Goal: Transaction & Acquisition: Purchase product/service

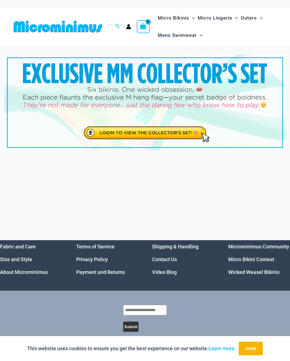
click at [109, 132] on img at bounding box center [145, 103] width 282 height 96
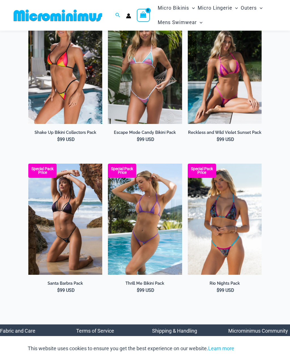
scroll to position [47, 0]
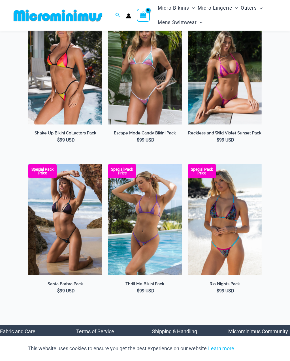
click at [28, 164] on img at bounding box center [28, 164] width 0 height 0
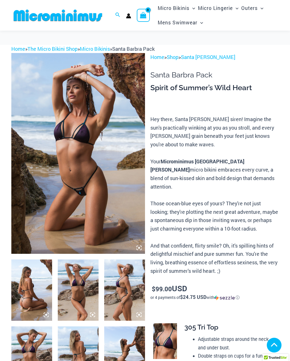
scroll to position [154, 0]
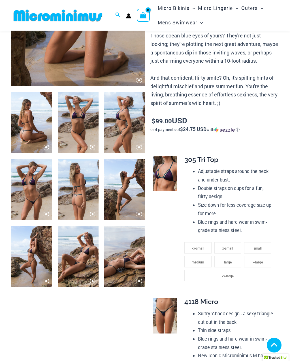
click at [32, 153] on img at bounding box center [31, 122] width 41 height 61
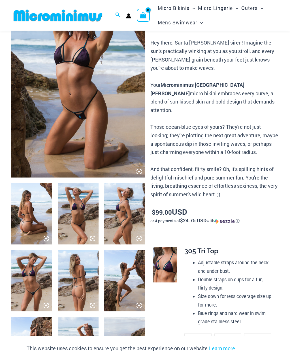
click at [33, 210] on img at bounding box center [31, 213] width 41 height 61
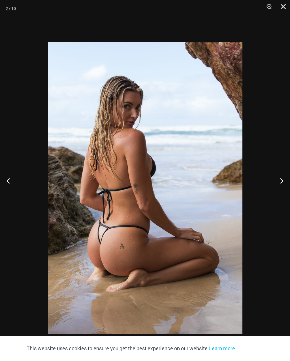
click at [283, 188] on button "Next" at bounding box center [279, 180] width 21 height 28
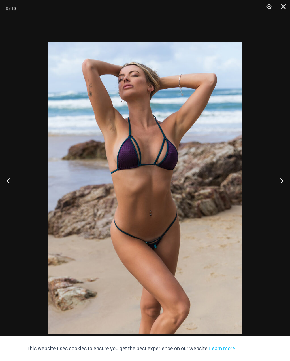
click at [283, 187] on button "Next" at bounding box center [279, 180] width 21 height 28
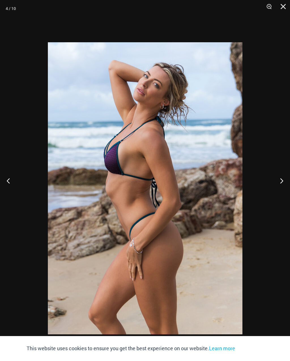
click at [282, 188] on button "Next" at bounding box center [279, 180] width 21 height 28
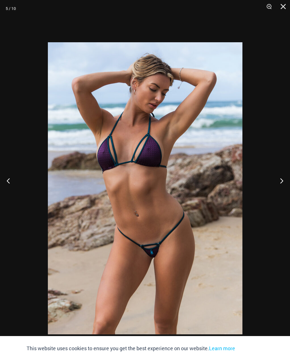
click at [282, 188] on button "Next" at bounding box center [279, 180] width 21 height 28
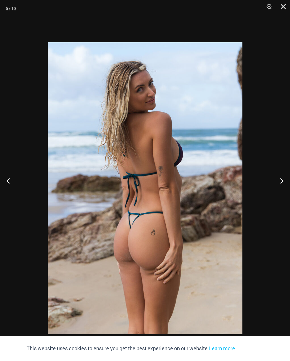
click at [283, 186] on button "Next" at bounding box center [279, 180] width 21 height 28
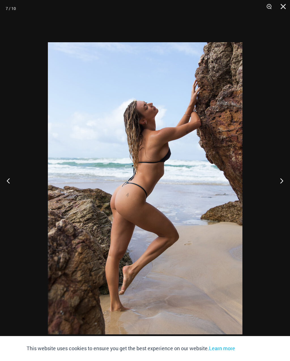
click at [282, 187] on button "Next" at bounding box center [279, 180] width 21 height 28
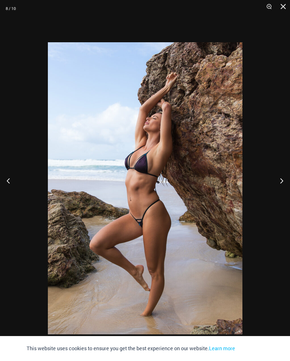
click at [283, 186] on button "Next" at bounding box center [279, 180] width 21 height 28
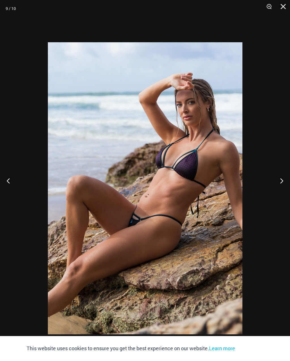
click at [283, 186] on button "Next" at bounding box center [279, 180] width 21 height 28
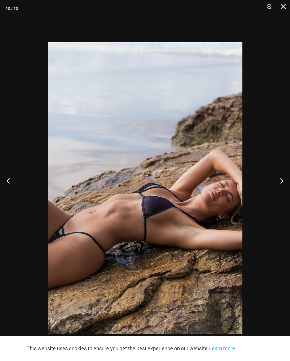
click at [283, 186] on button "Next" at bounding box center [279, 180] width 21 height 28
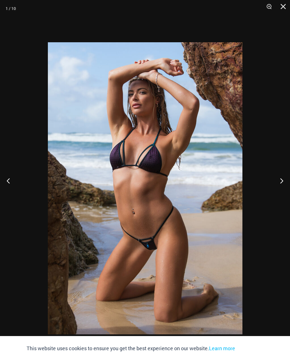
click at [283, 185] on button "Next" at bounding box center [279, 180] width 21 height 28
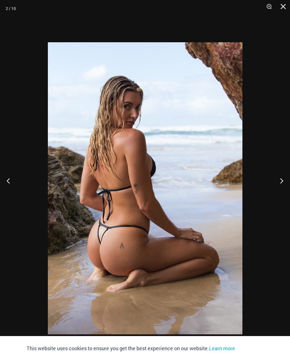
click at [283, 184] on button "Next" at bounding box center [279, 180] width 21 height 28
click at [282, 186] on button "Next" at bounding box center [279, 180] width 21 height 28
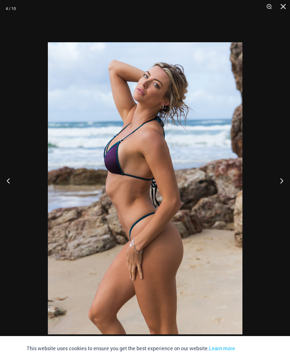
click at [282, 186] on button "Next" at bounding box center [279, 180] width 21 height 28
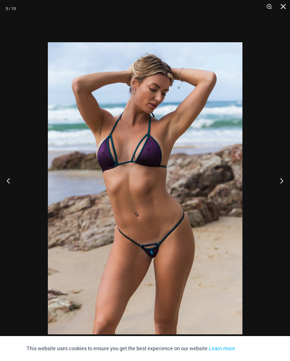
click at [284, 9] on button "Close" at bounding box center [281, 8] width 14 height 17
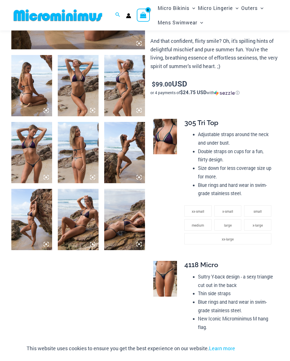
scroll to position [191, 0]
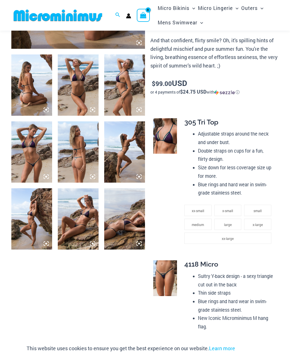
click at [224, 219] on li "large" at bounding box center [228, 224] width 27 height 11
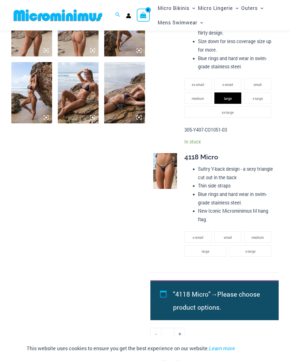
scroll to position [319, 0]
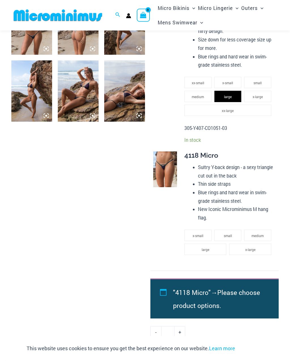
click at [240, 244] on li "x-large" at bounding box center [250, 249] width 42 height 11
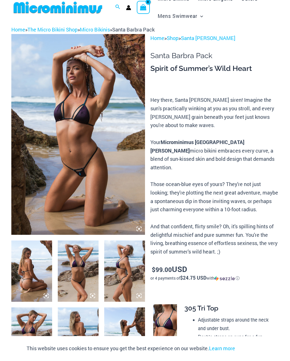
scroll to position [0, 0]
